Goal: Task Accomplishment & Management: Manage account settings

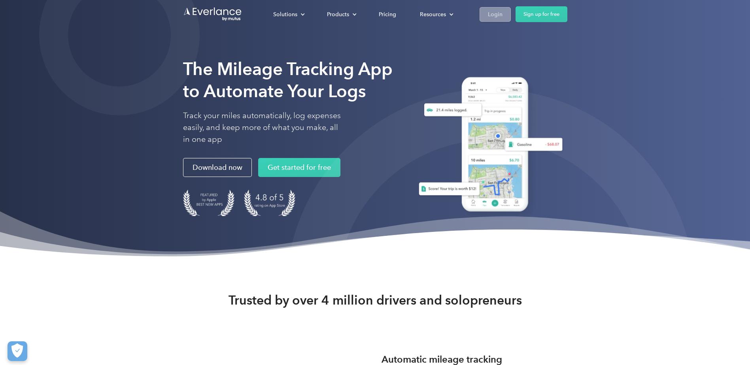
click at [495, 12] on div "Login" at bounding box center [495, 14] width 15 height 10
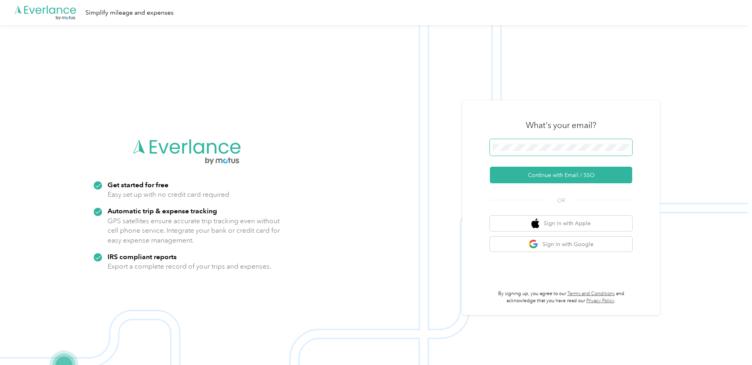
click at [490, 167] on button "Continue with Email / SSO" at bounding box center [561, 175] width 142 height 17
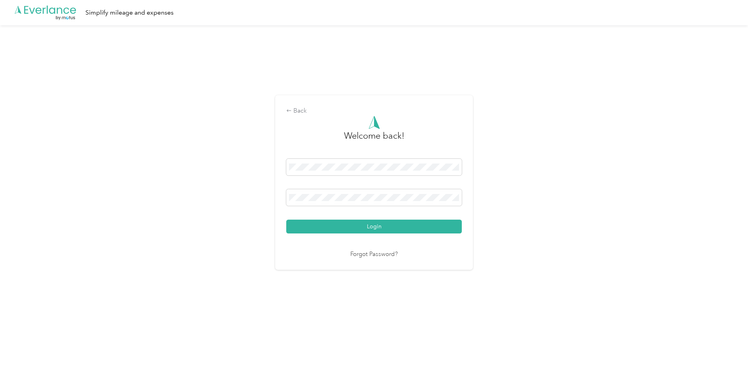
click at [286, 220] on button "Login" at bounding box center [374, 227] width 176 height 14
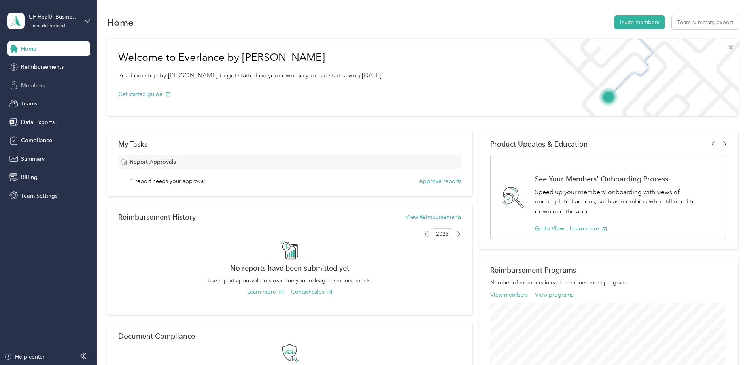
click at [34, 84] on span "Members" at bounding box center [33, 85] width 24 height 8
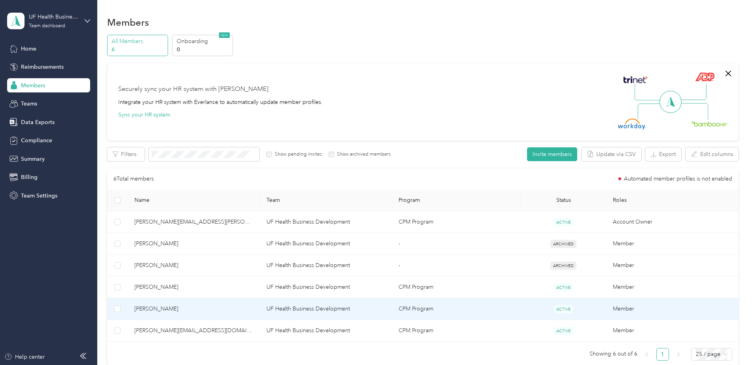
click at [329, 311] on td "UF Health Business Development" at bounding box center [326, 310] width 132 height 22
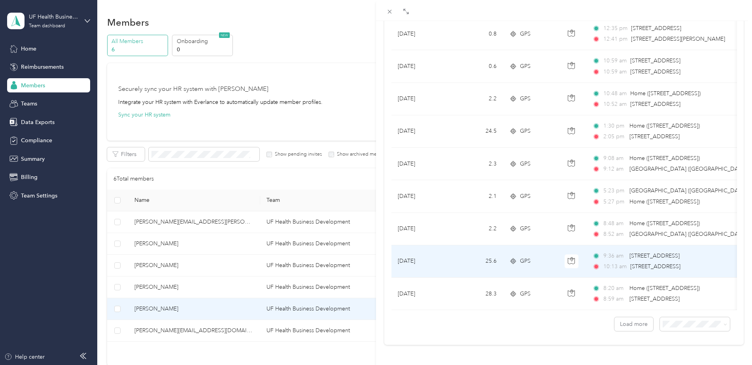
scroll to position [645, 0]
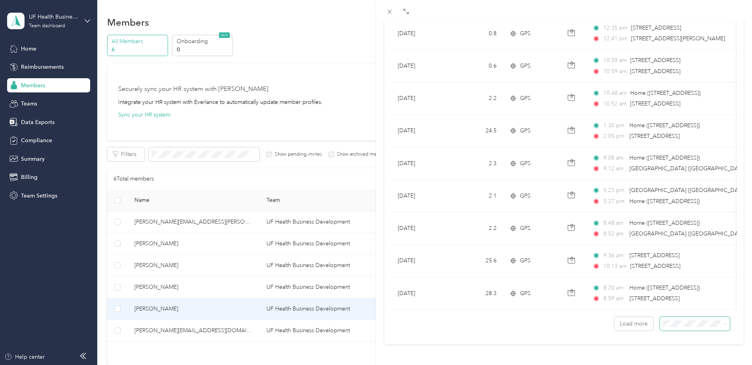
click at [721, 320] on span at bounding box center [724, 324] width 6 height 8
click at [641, 318] on button "Load more" at bounding box center [633, 324] width 39 height 14
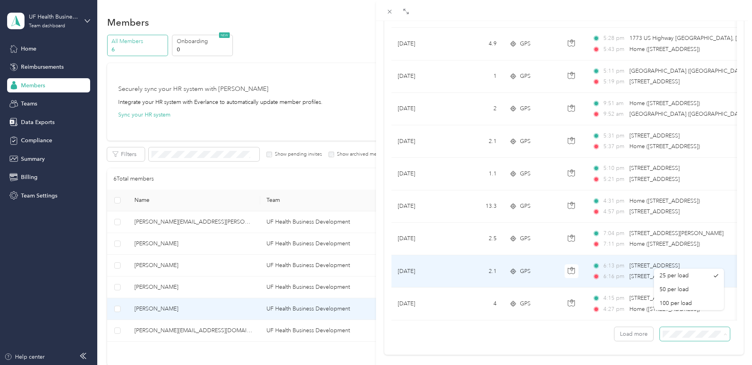
scroll to position [1458, 0]
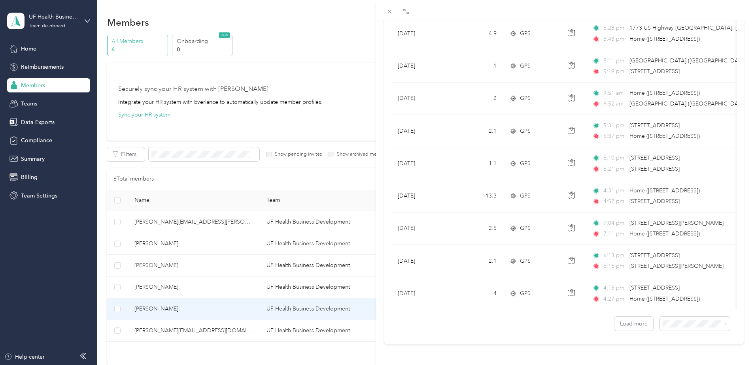
click at [669, 304] on li "100 per load" at bounding box center [689, 301] width 70 height 14
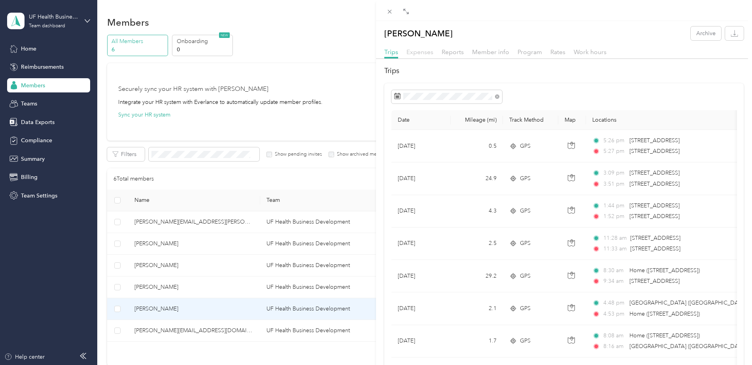
click at [422, 53] on span "Expenses" at bounding box center [419, 52] width 27 height 8
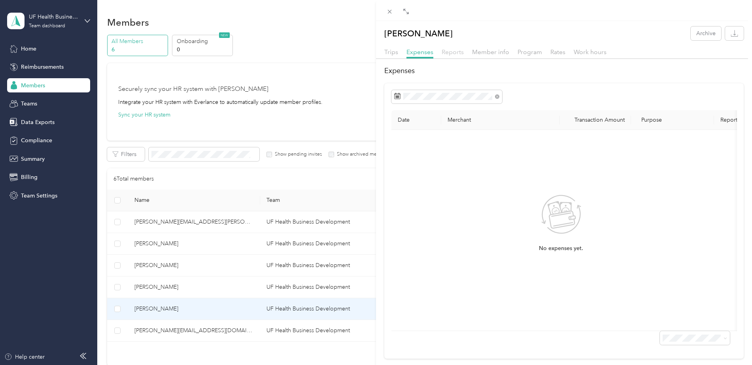
click at [451, 53] on span "Reports" at bounding box center [453, 52] width 22 height 8
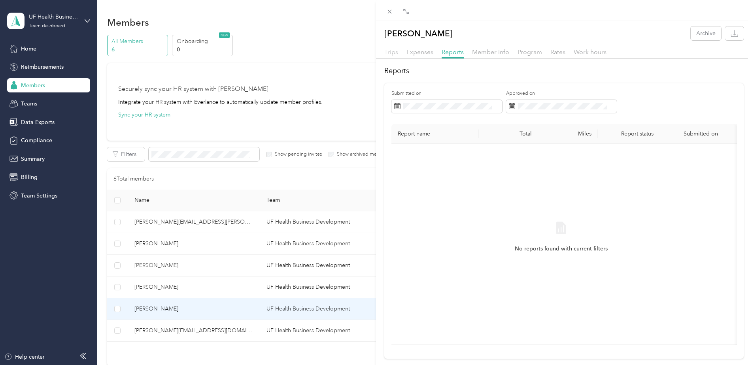
click at [395, 53] on span "Trips" at bounding box center [391, 52] width 14 height 8
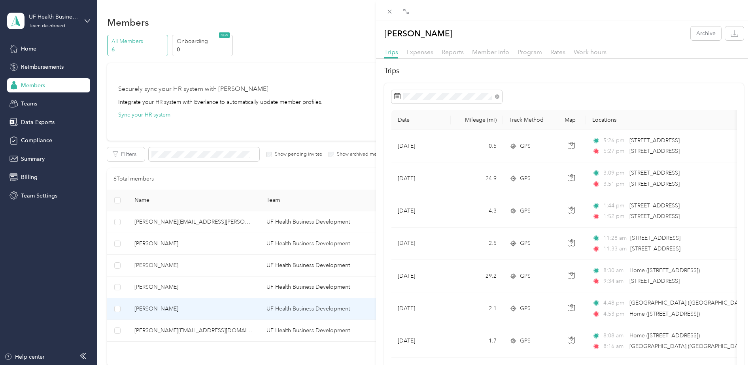
click at [26, 48] on div "[PERSON_NAME] Archive Trips Expenses Reports Member info Program Rates Work hou…" at bounding box center [376, 182] width 752 height 365
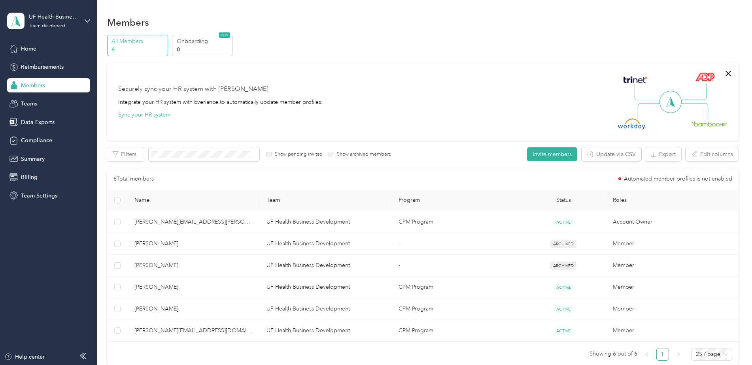
click at [21, 48] on span "Home" at bounding box center [28, 49] width 15 height 8
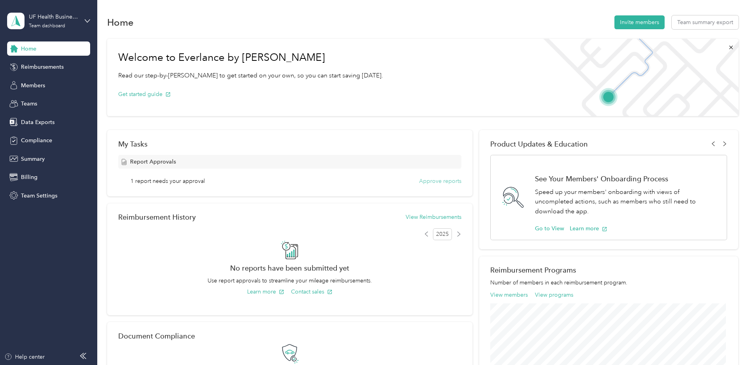
click at [443, 181] on button "Approve reports" at bounding box center [440, 181] width 42 height 8
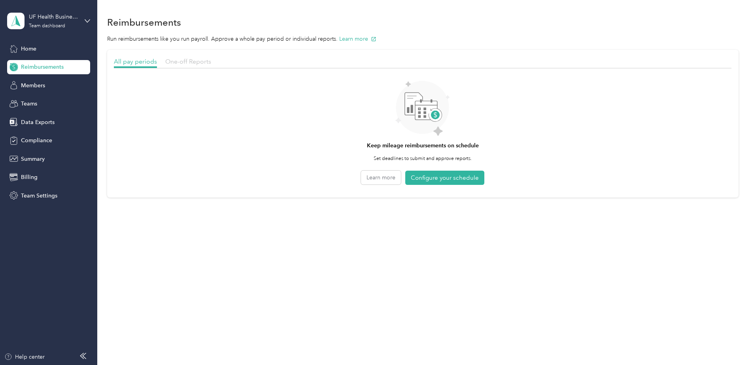
click at [204, 62] on span "One-off Reports" at bounding box center [188, 62] width 46 height 8
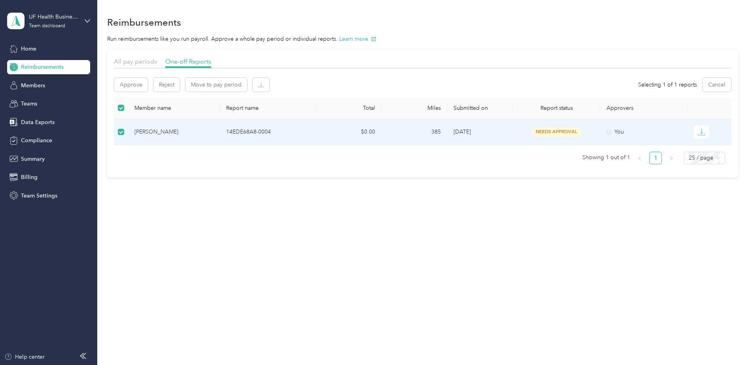
click at [566, 129] on span "needs approval" at bounding box center [557, 131] width 50 height 9
drag, startPoint x: 710, startPoint y: 129, endPoint x: 565, endPoint y: 225, distance: 174.6
click at [567, 225] on div "Reimbursements Run reimbursements like you run payroll. Approve a whole pay per…" at bounding box center [422, 182] width 651 height 365
click at [143, 64] on span "All pay periods" at bounding box center [135, 62] width 43 height 8
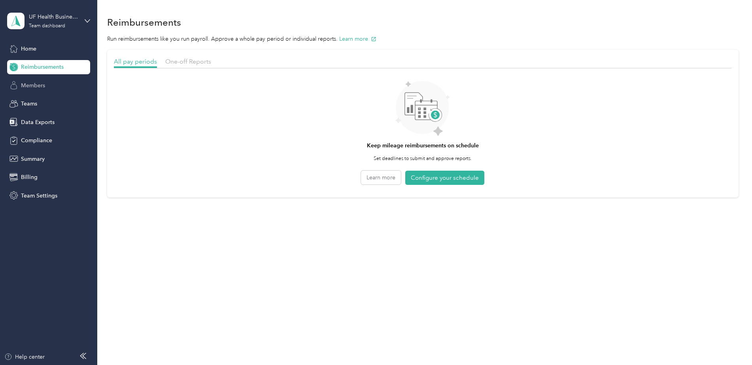
click at [39, 85] on span "Members" at bounding box center [33, 85] width 24 height 8
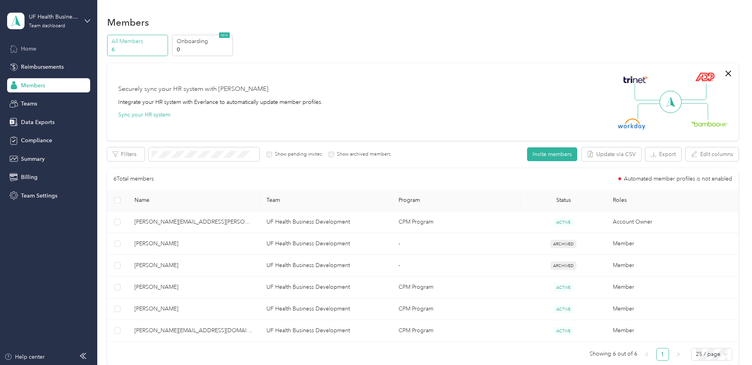
click at [30, 49] on span "Home" at bounding box center [28, 49] width 15 height 8
